Goal: Navigation & Orientation: Find specific page/section

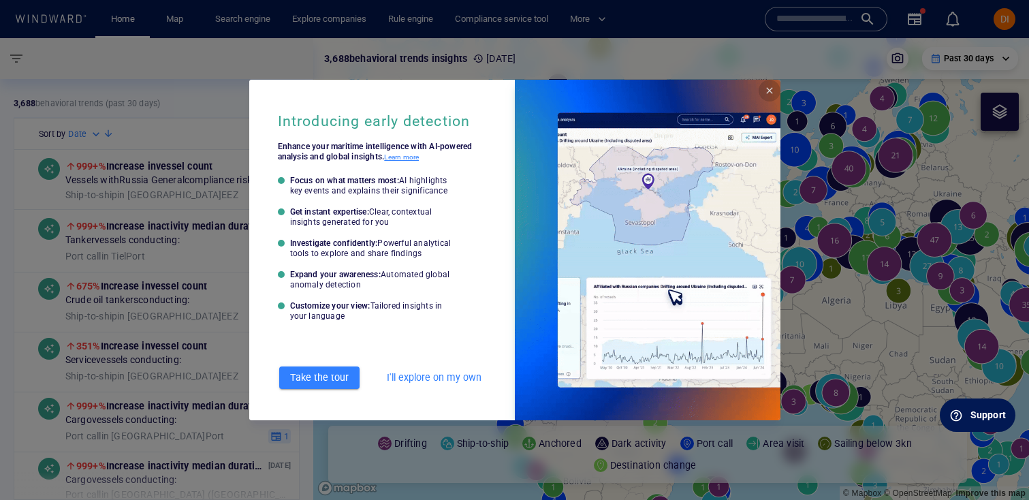
click at [767, 95] on span "Close" at bounding box center [769, 90] width 11 height 11
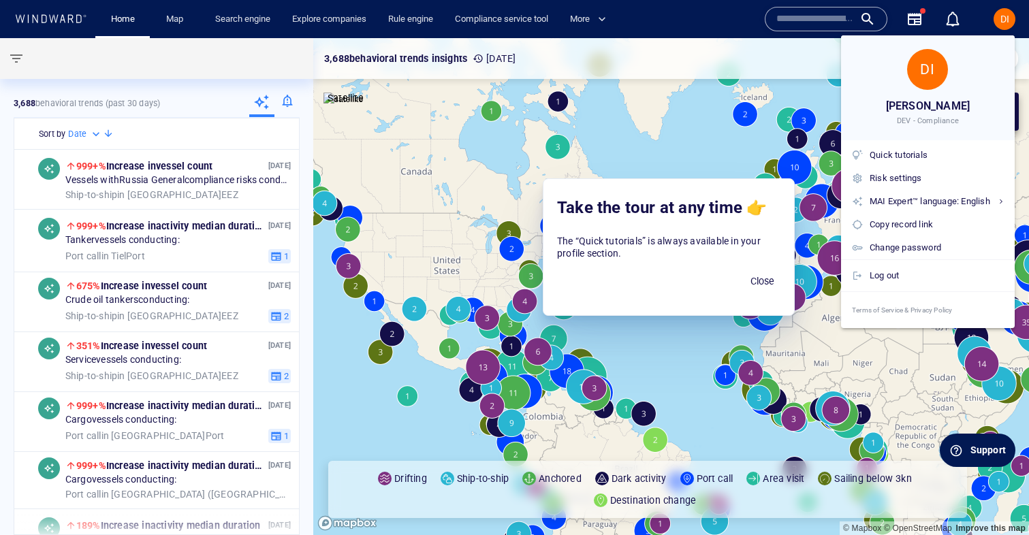
click at [753, 279] on span "Close" at bounding box center [762, 281] width 33 height 17
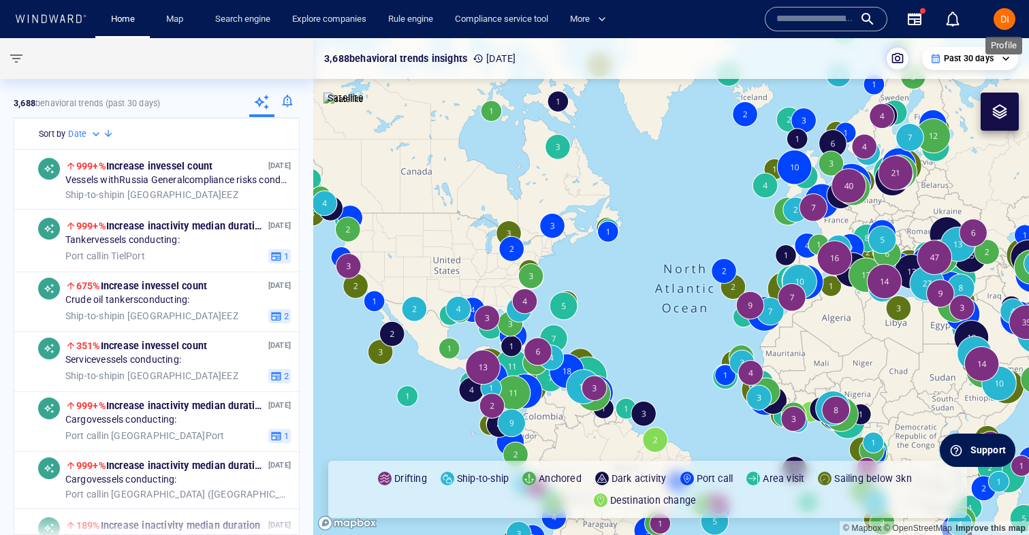
click at [1000, 22] on span "DI" at bounding box center [1004, 19] width 9 height 11
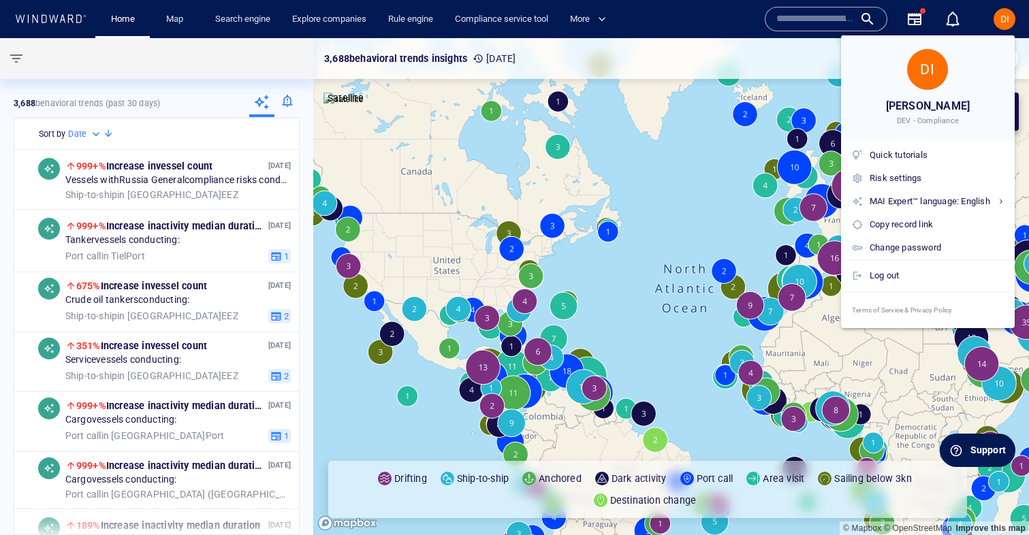
click at [673, 42] on div at bounding box center [514, 267] width 1029 height 535
